Goal: Task Accomplishment & Management: Use online tool/utility

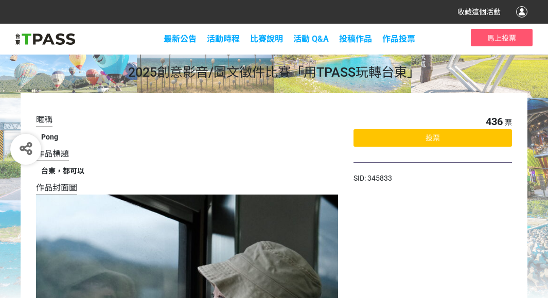
click at [448, 137] on div "投票" at bounding box center [432, 137] width 158 height 17
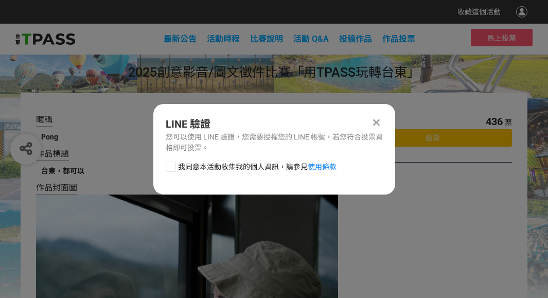
click at [218, 165] on span "我同意本活動收集我的個人資訊，請參見 使用條款" at bounding box center [257, 166] width 158 height 11
click at [173, 165] on input "我同意本活動收集我的個人資訊，請參見 使用條款" at bounding box center [169, 166] width 7 height 7
checkbox input "false"
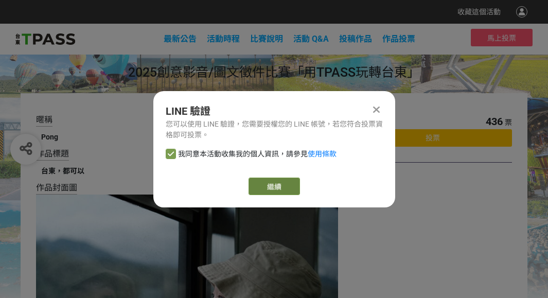
click at [274, 187] on link "繼續" at bounding box center [273, 185] width 51 height 17
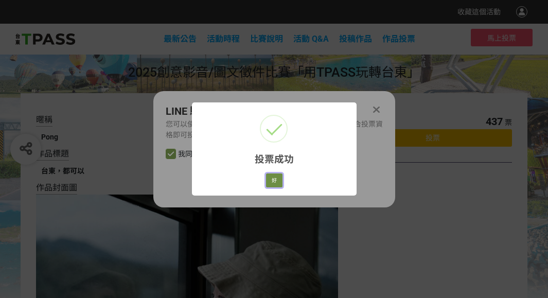
click at [280, 181] on button "好" at bounding box center [274, 180] width 16 height 14
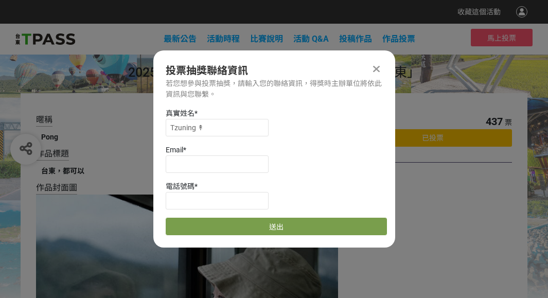
click at [378, 66] on icon at bounding box center [376, 69] width 7 height 10
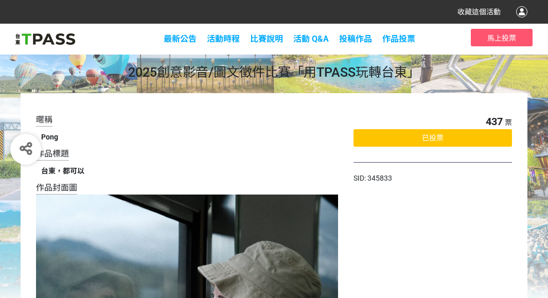
click at [411, 133] on div "已投票" at bounding box center [432, 137] width 158 height 17
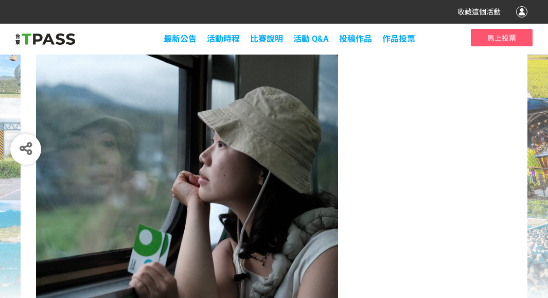
scroll to position [286, 0]
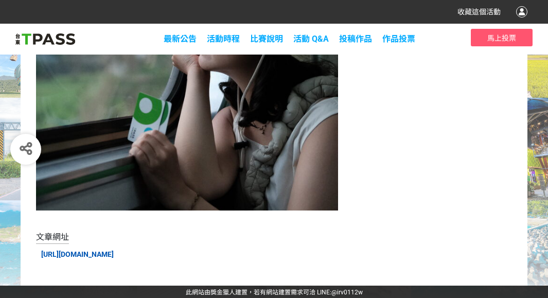
click at [114, 254] on link "[URL][DOMAIN_NAME]" at bounding box center [77, 254] width 73 height 8
